Goal: Contribute content: Add original content to the website for others to see

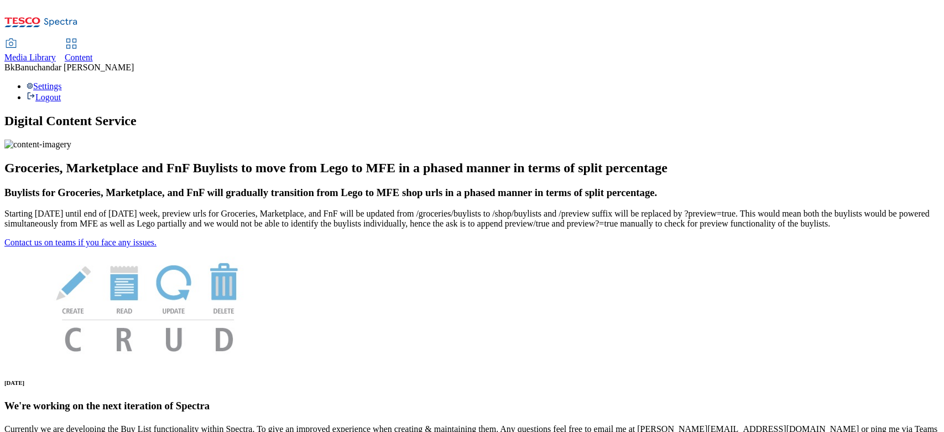
click at [56, 39] on link "Media Library" at bounding box center [29, 50] width 51 height 23
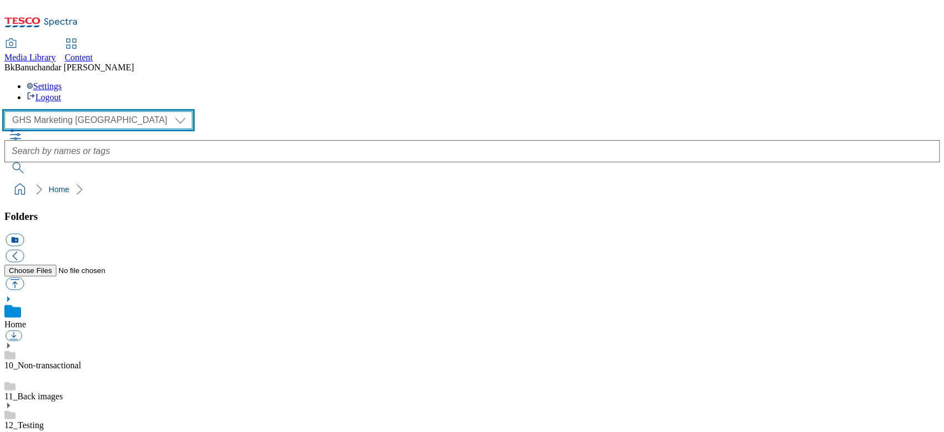
click at [51, 111] on select "GHS Marketing UK iGHS Marketing CE MCA CZ MCA HU MCA SK" at bounding box center [98, 120] width 188 height 18
select select "flare-ighs-ce-mktg"
click at [8, 111] on select "GHS Marketing UK iGHS Marketing CE MCA CZ MCA HU MCA SK" at bounding box center [98, 120] width 188 height 18
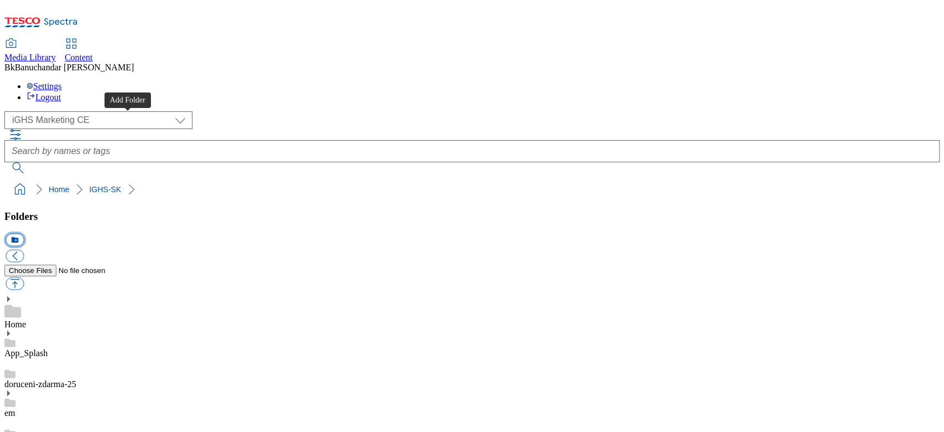
click at [24, 233] on button "icon_new_folder" at bounding box center [15, 239] width 18 height 13
type input "W28_25"
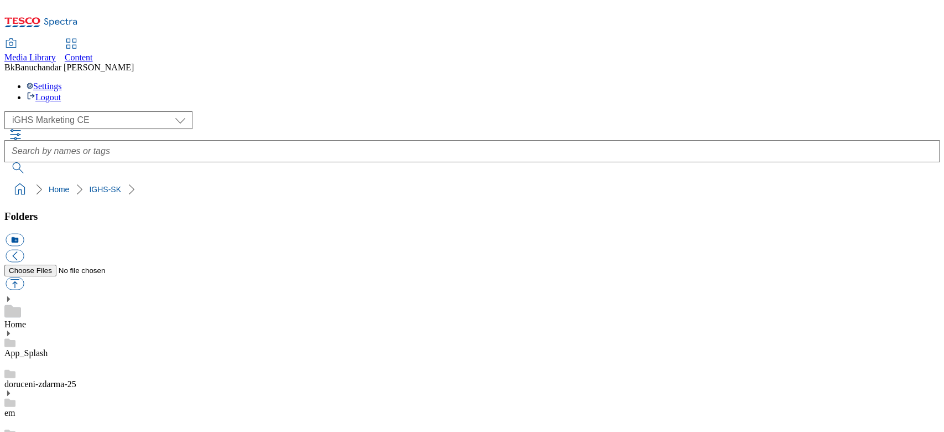
click at [24, 277] on button "button" at bounding box center [15, 283] width 18 height 13
type input "C:\fakepath\bg.jpg"
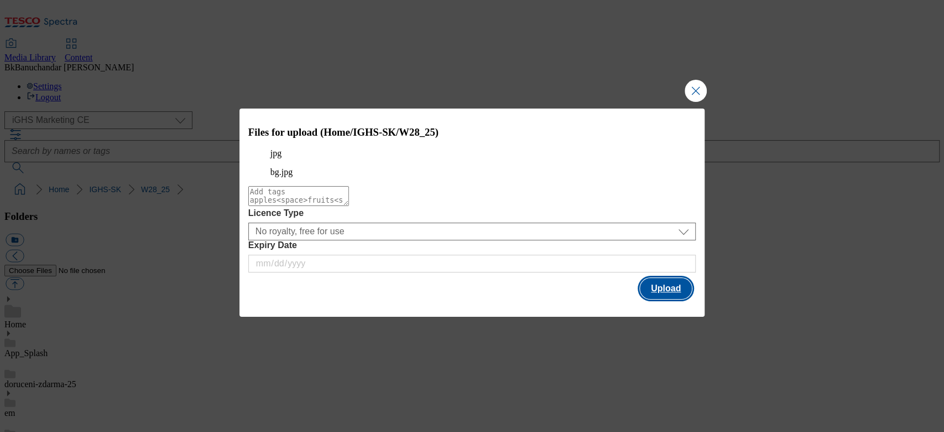
click at [667, 299] on button "Upload" at bounding box center [666, 288] width 52 height 21
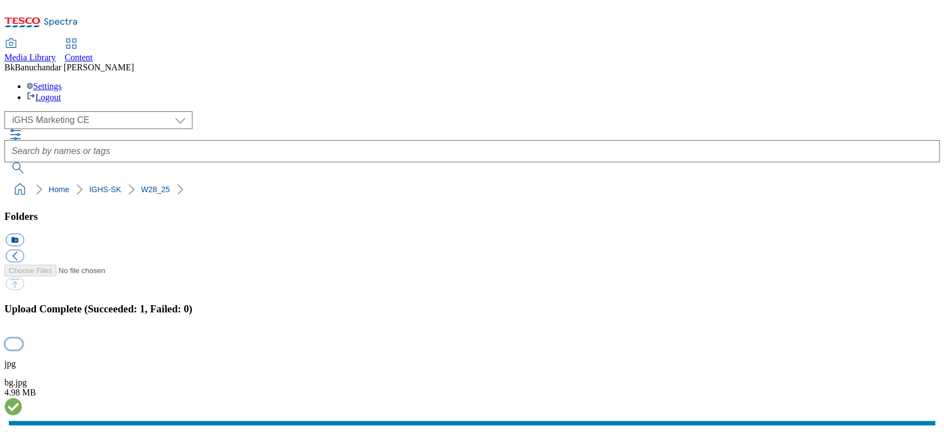
click at [22, 338] on button "button" at bounding box center [14, 343] width 17 height 11
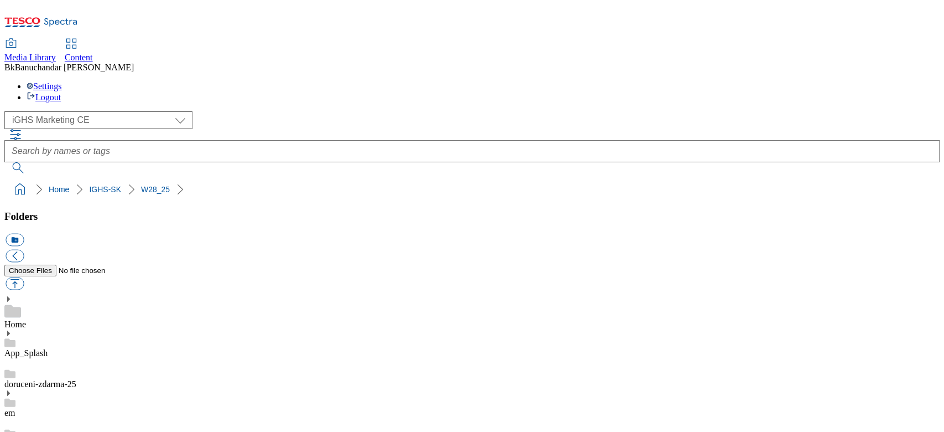
click at [24, 277] on button "button" at bounding box center [15, 283] width 18 height 13
type input "C:\fakepath\slide_en_1.jpg"
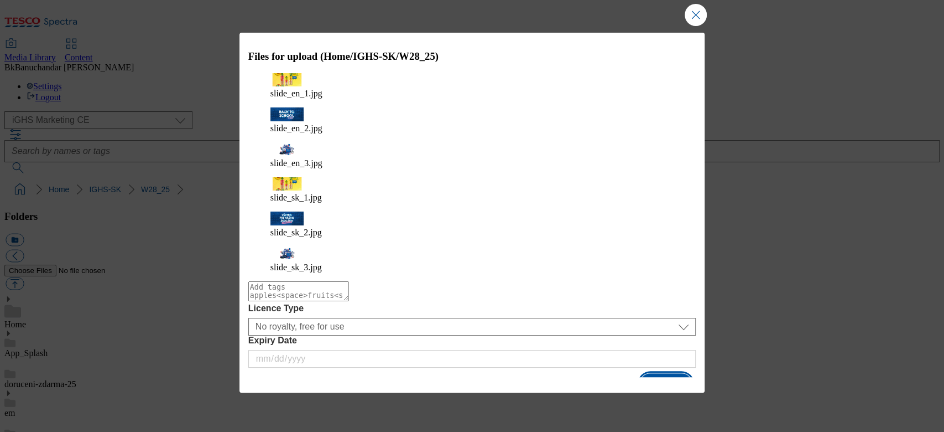
click at [663, 373] on button "Upload" at bounding box center [666, 383] width 52 height 21
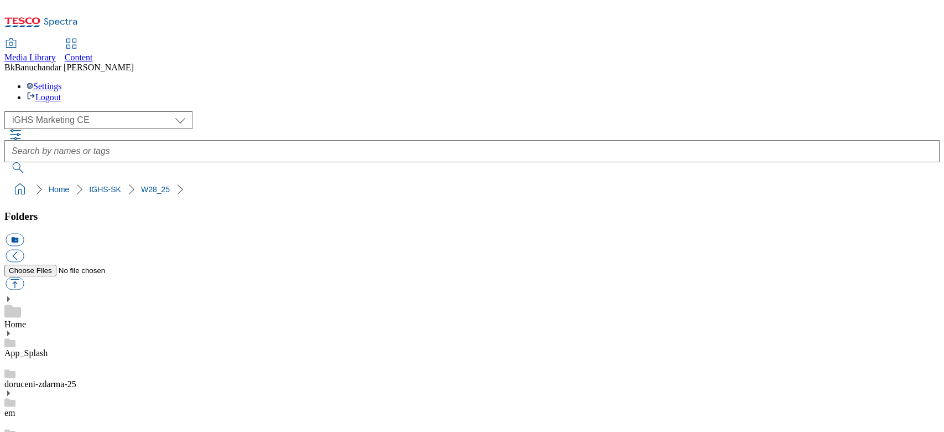
select select "flare-ighs-ce-mktg"
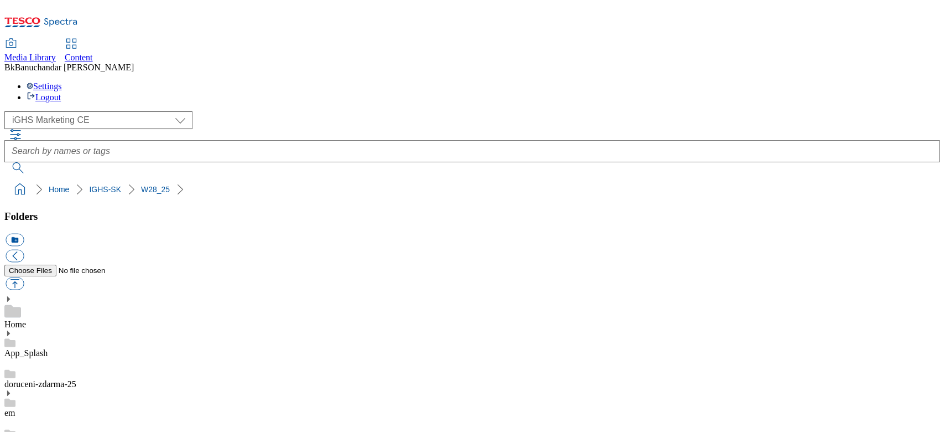
scroll to position [74, 0]
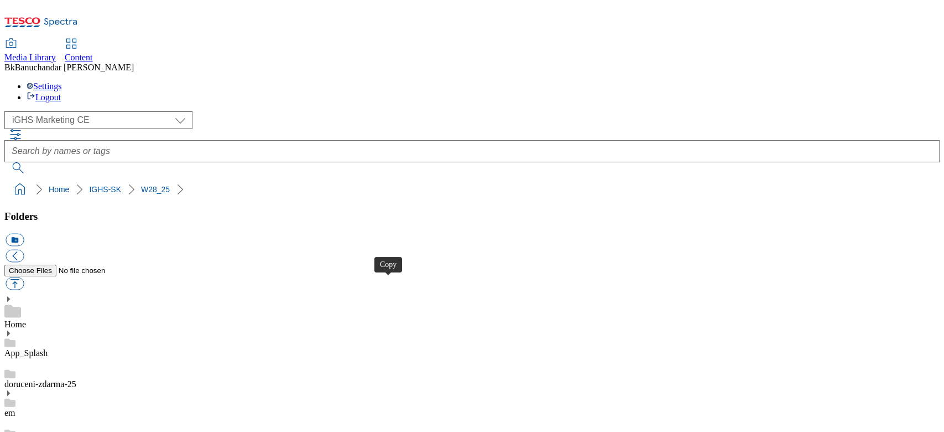
click at [24, 277] on button "button" at bounding box center [15, 283] width 18 height 13
type input "C:\fakepath\prod_en_1.jpg"
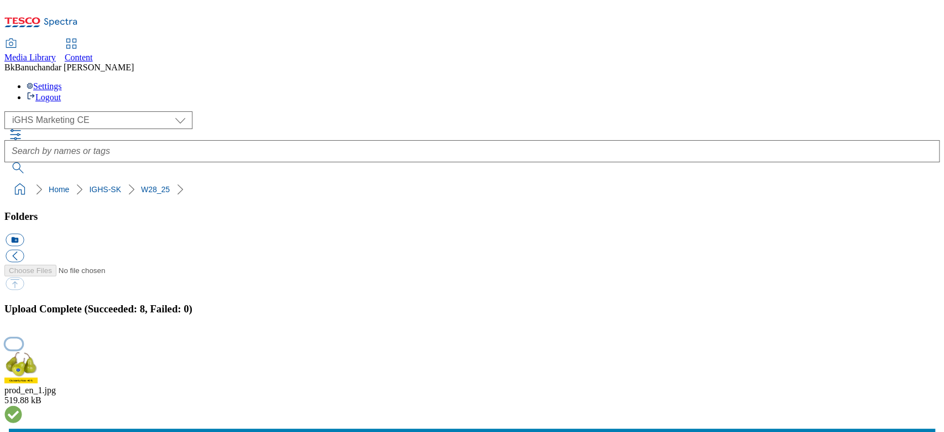
click at [22, 338] on button "button" at bounding box center [14, 343] width 17 height 11
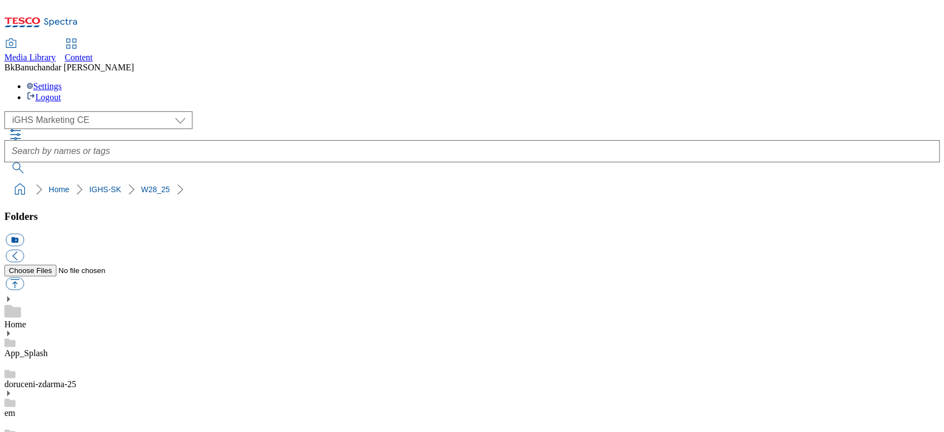
scroll to position [221, 0]
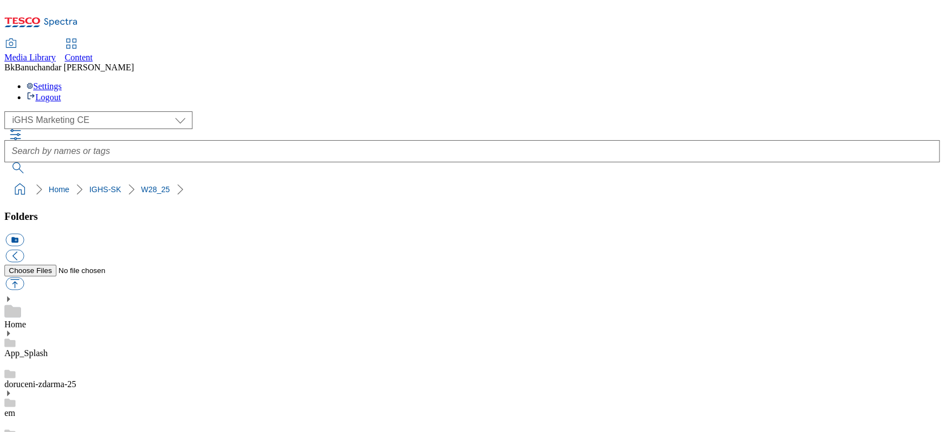
scroll to position [0, 0]
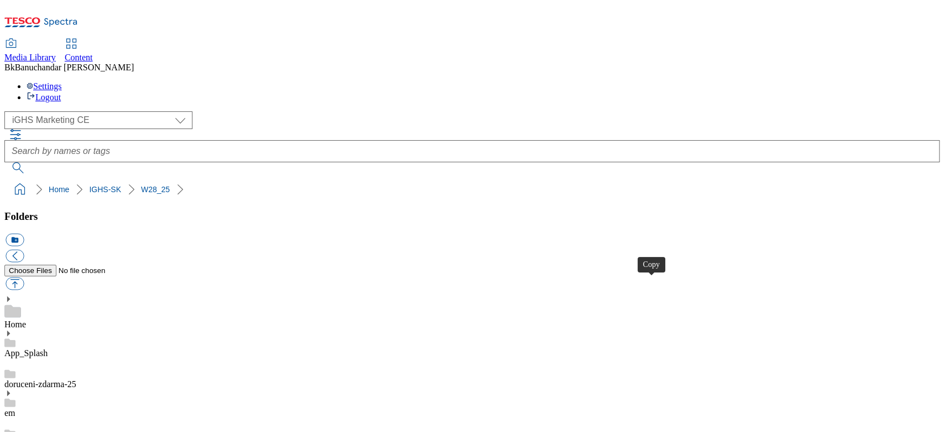
click at [24, 277] on button "button" at bounding box center [15, 283] width 18 height 13
type input "C:\fakepath\trade_en_1.jpg"
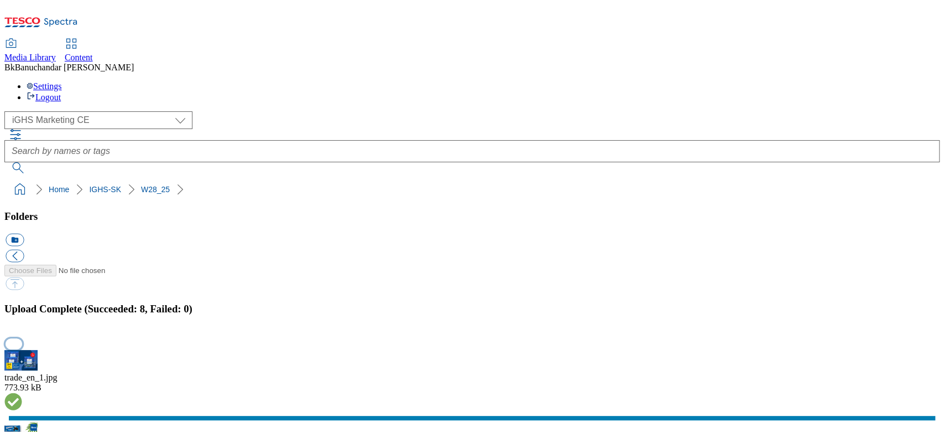
click at [22, 338] on button "button" at bounding box center [14, 343] width 17 height 11
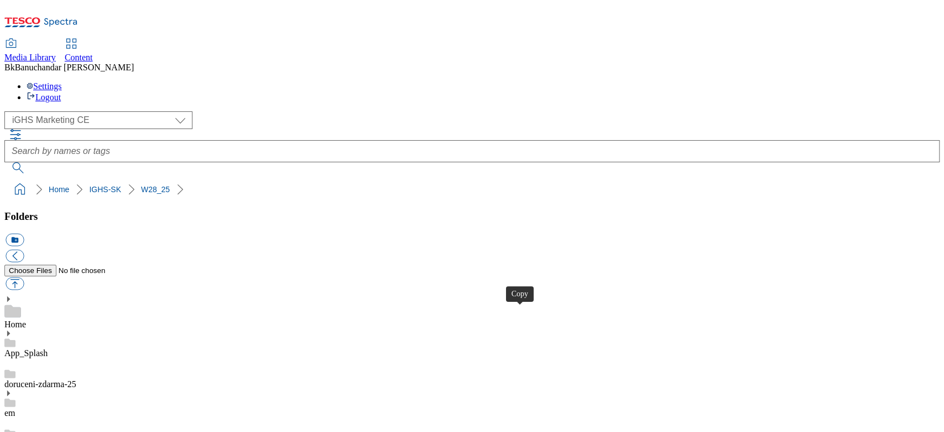
click at [24, 277] on button "button" at bounding box center [15, 283] width 18 height 13
type input "C:\fakepath\content_en_1.jpg"
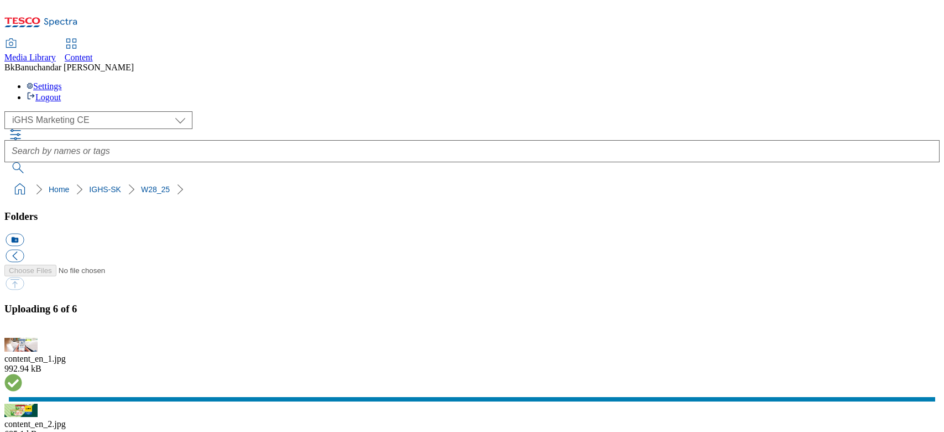
select select "flare-ighs-ce-mktg"
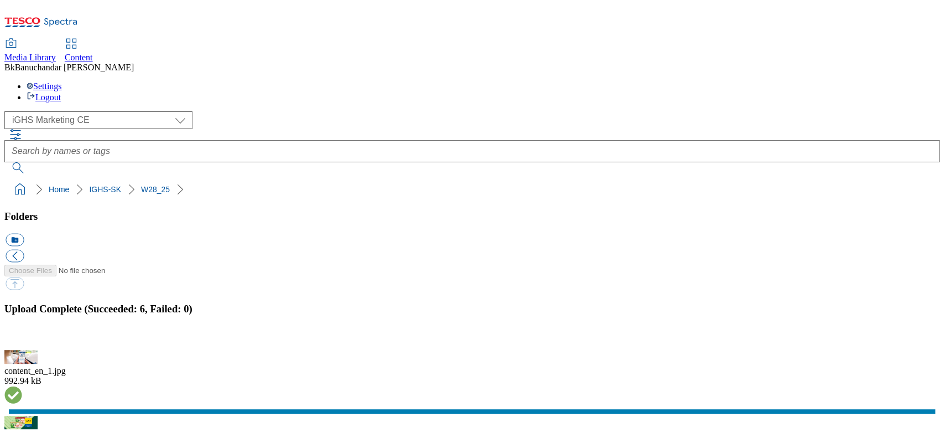
scroll to position [80, 0]
click at [22, 338] on button "button" at bounding box center [14, 343] width 17 height 11
